Goal: Transaction & Acquisition: Purchase product/service

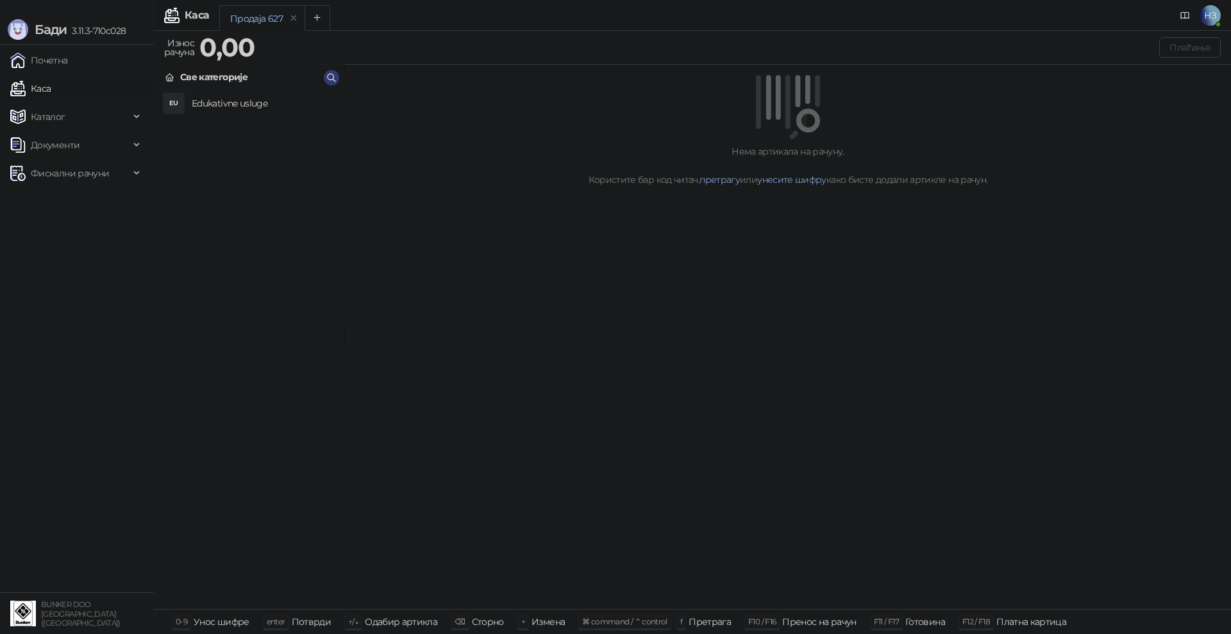
click at [224, 101] on h4 "Edukativne usluge" at bounding box center [263, 103] width 142 height 21
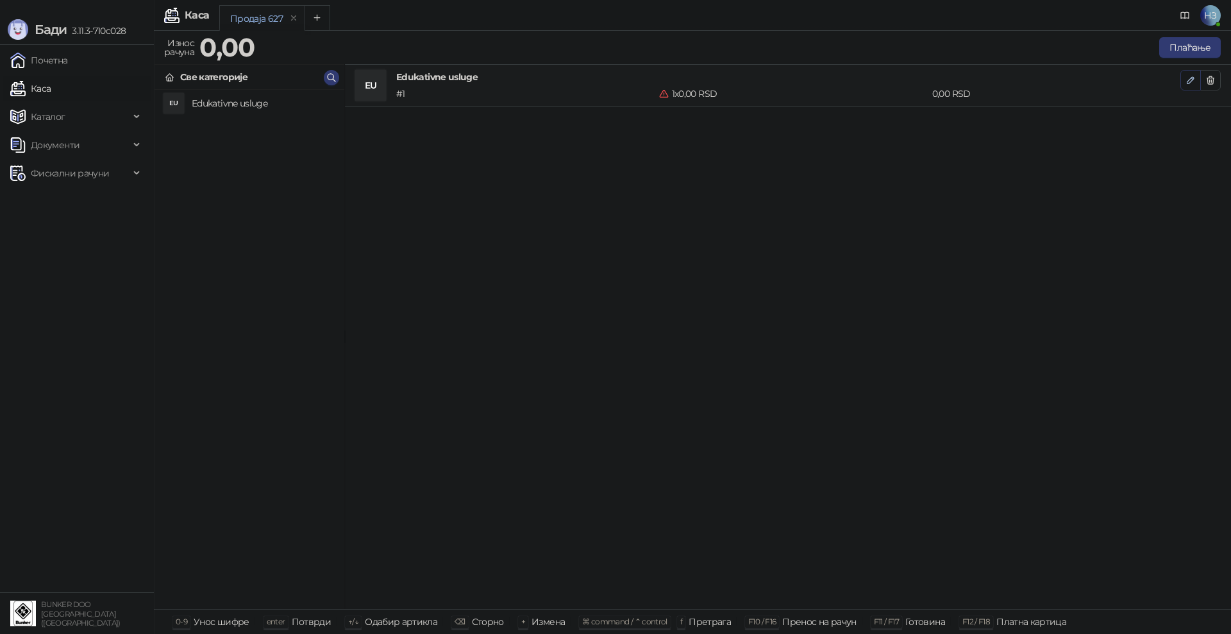
click at [1195, 80] on icon "button" at bounding box center [1191, 80] width 10 height 10
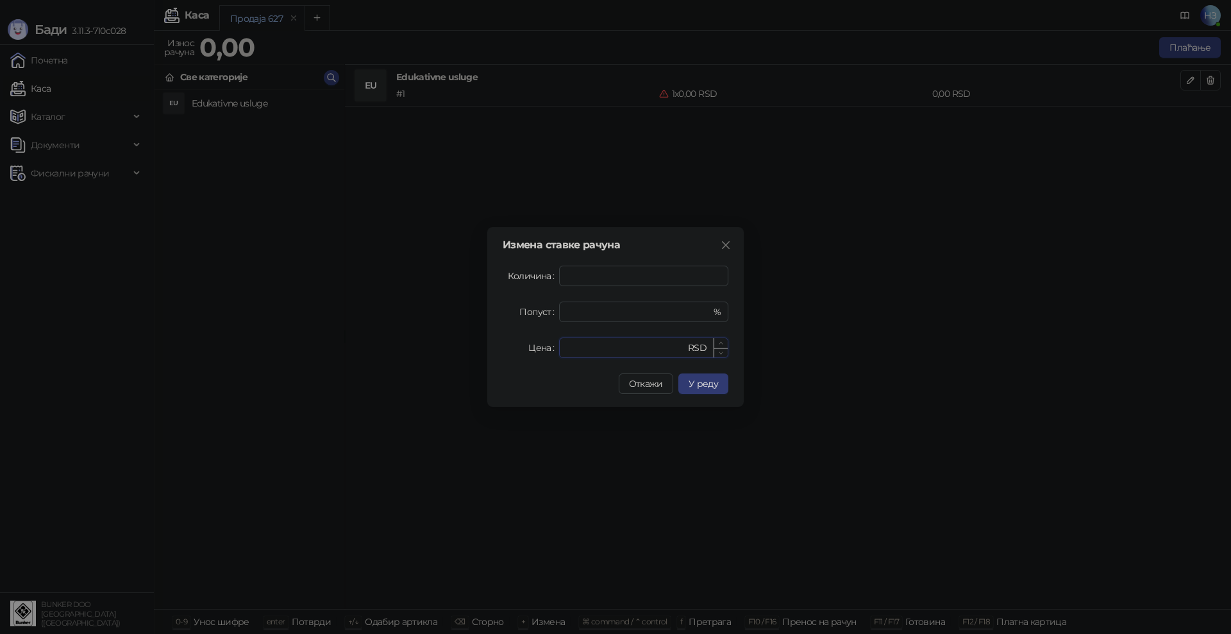
drag, startPoint x: 594, startPoint y: 344, endPoint x: 559, endPoint y: 352, distance: 36.1
click at [557, 345] on div "Цена * RSD" at bounding box center [616, 347] width 226 height 21
type input "****"
click at [718, 387] on button "У реду" at bounding box center [703, 383] width 50 height 21
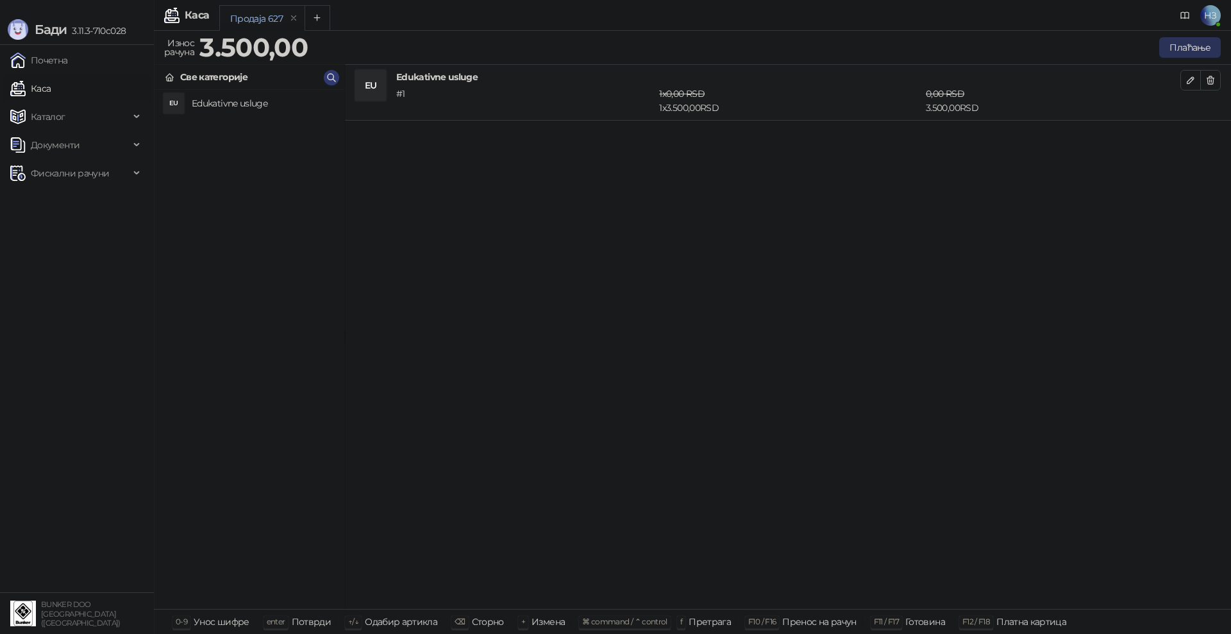
click at [1184, 42] on button "Плаћање" at bounding box center [1190, 47] width 62 height 21
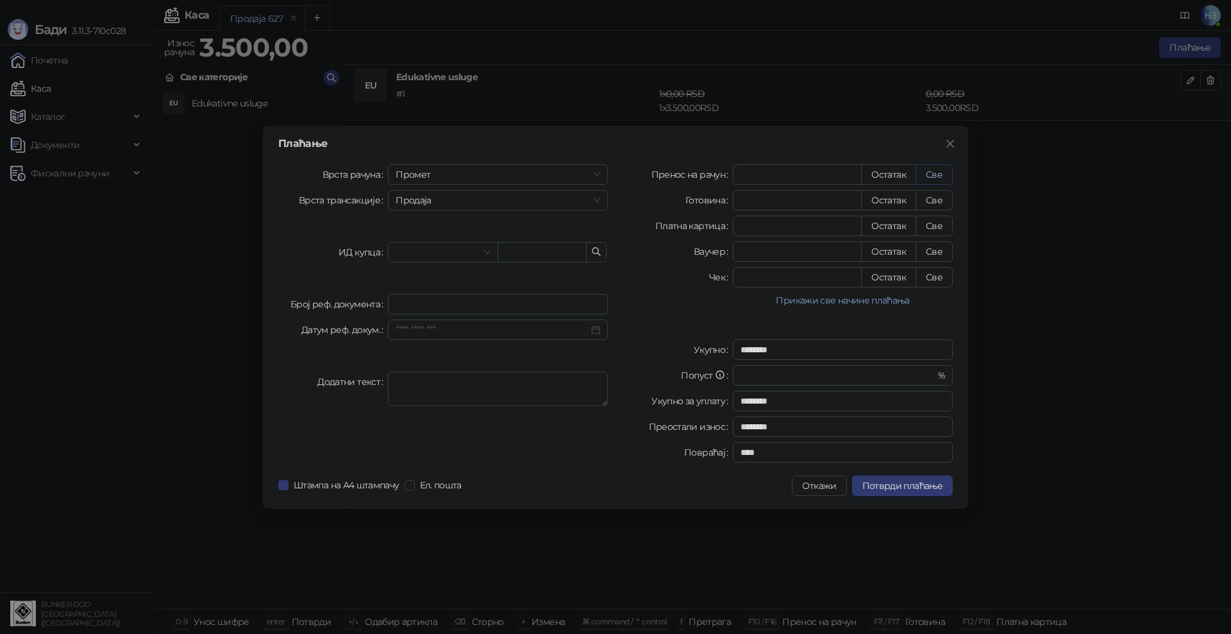
click at [932, 171] on button "Све" at bounding box center [934, 174] width 37 height 21
type input "****"
click at [892, 488] on span "Потврди плаћање" at bounding box center [902, 486] width 80 height 12
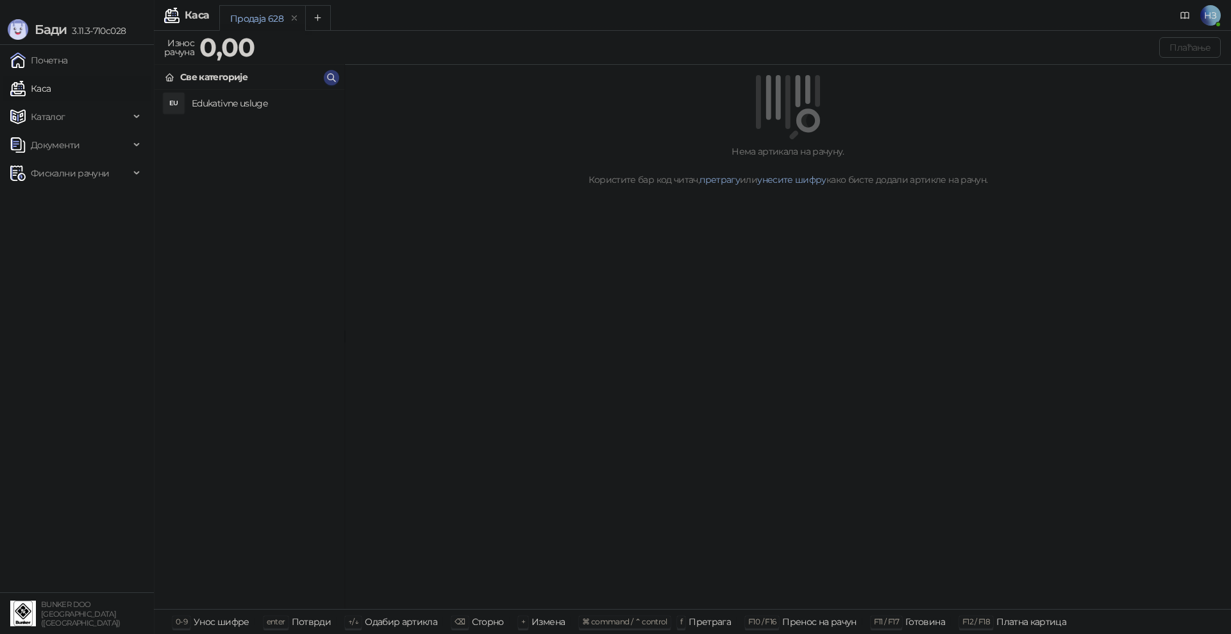
click at [170, 101] on div "EU" at bounding box center [174, 103] width 21 height 21
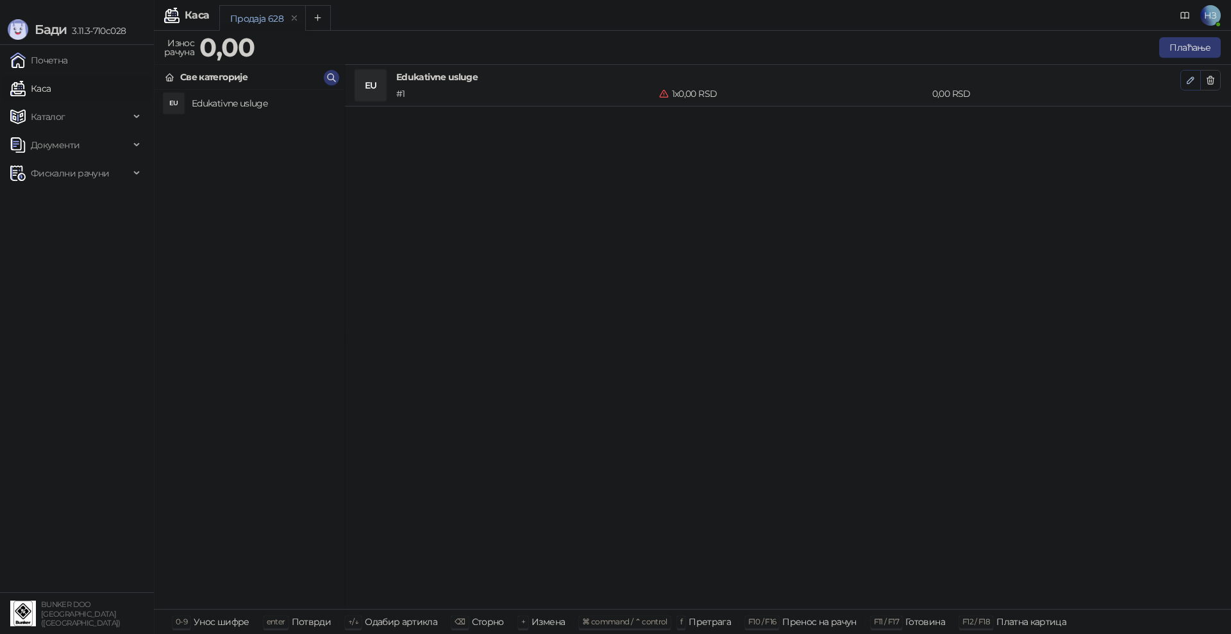
click at [1184, 76] on button "button" at bounding box center [1190, 80] width 21 height 21
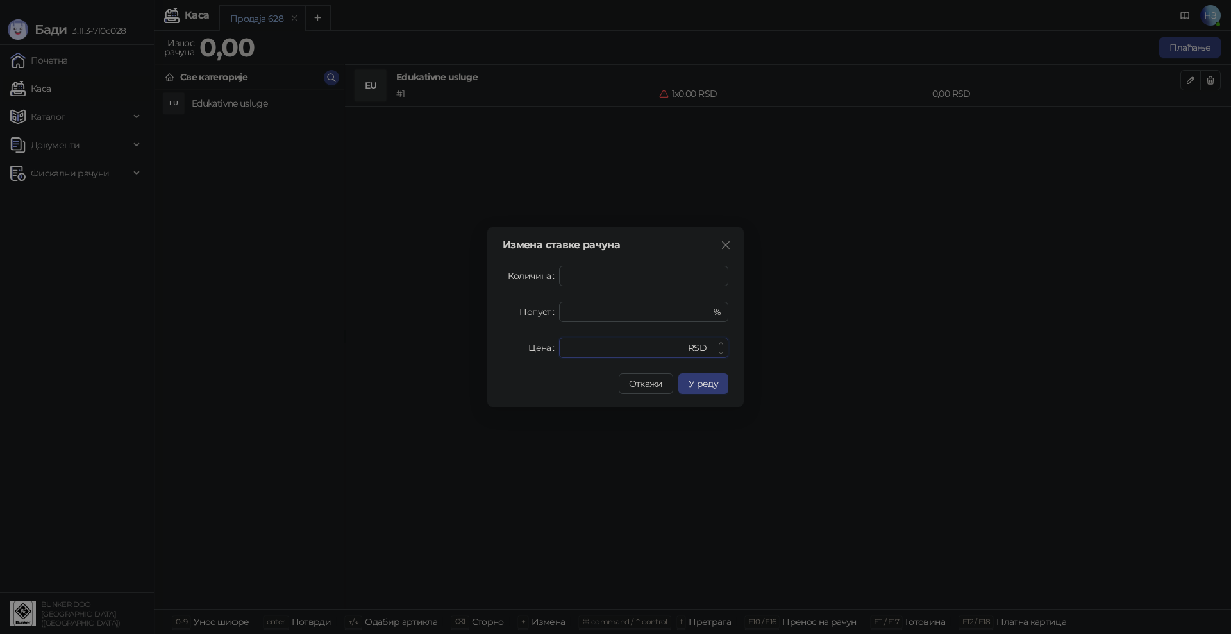
click at [619, 348] on input "*" at bounding box center [626, 347] width 119 height 19
drag, startPoint x: 607, startPoint y: 349, endPoint x: 556, endPoint y: 348, distance: 51.3
click at [555, 345] on div "Цена * RSD" at bounding box center [616, 347] width 226 height 21
type input "****"
click at [701, 383] on span "У реду" at bounding box center [703, 384] width 29 height 12
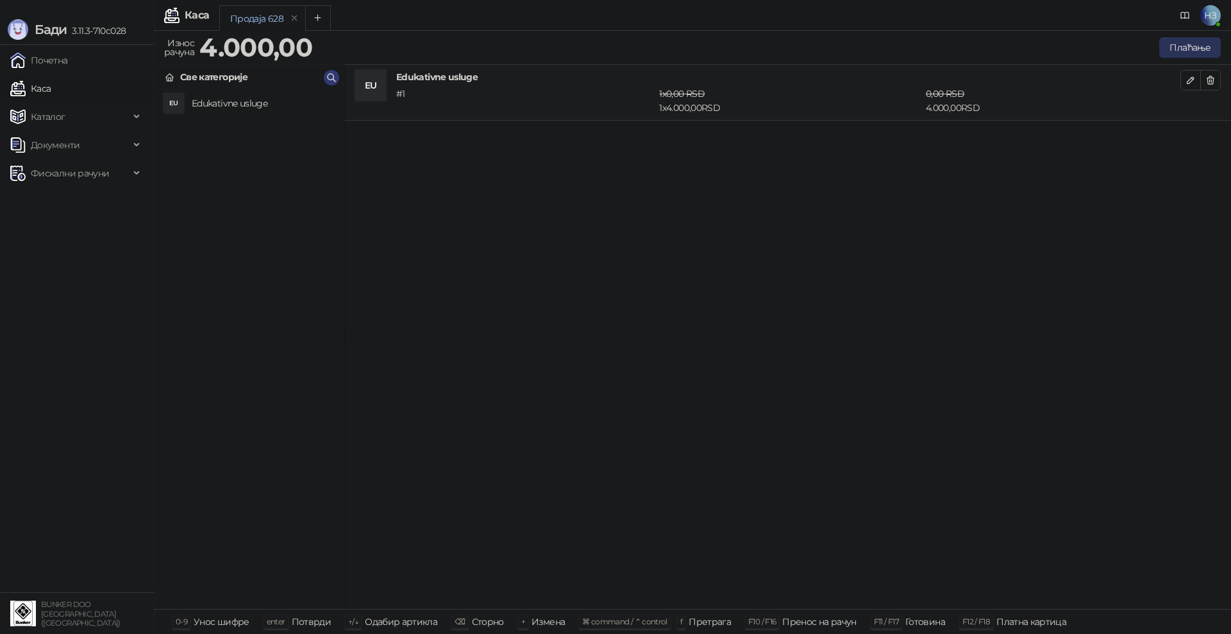
click at [1185, 39] on button "Плаћање" at bounding box center [1190, 47] width 62 height 21
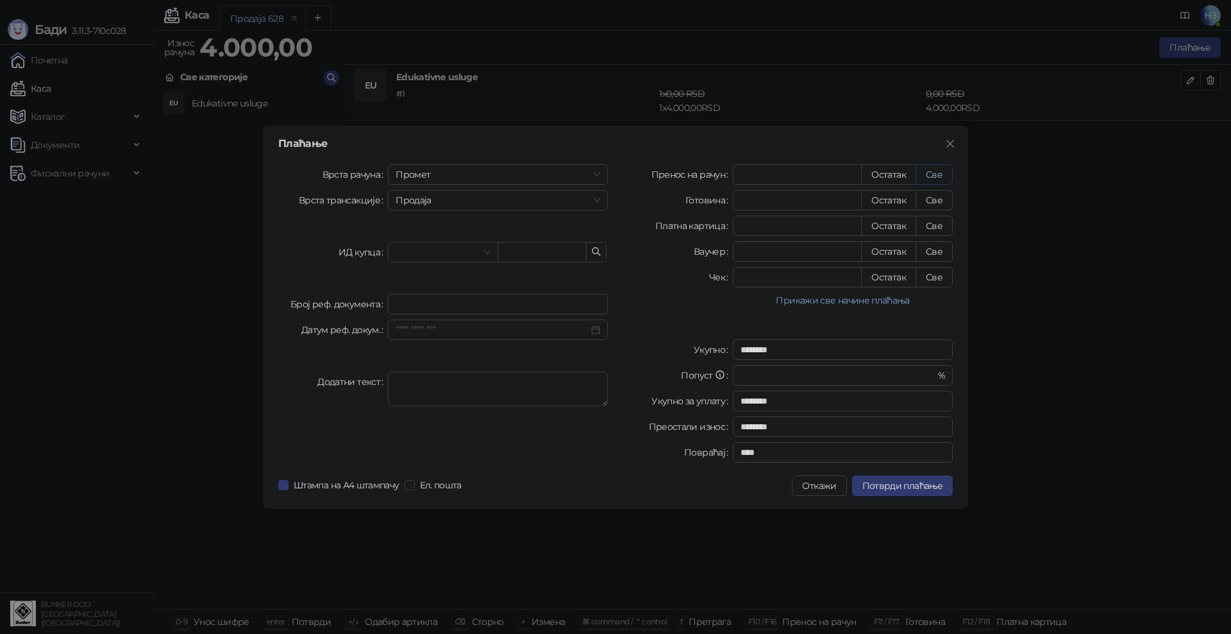
click at [933, 173] on button "Све" at bounding box center [934, 174] width 37 height 21
type input "****"
click at [881, 490] on span "Потврди плаћање" at bounding box center [902, 486] width 80 height 12
